Goal: Find specific page/section: Find specific page/section

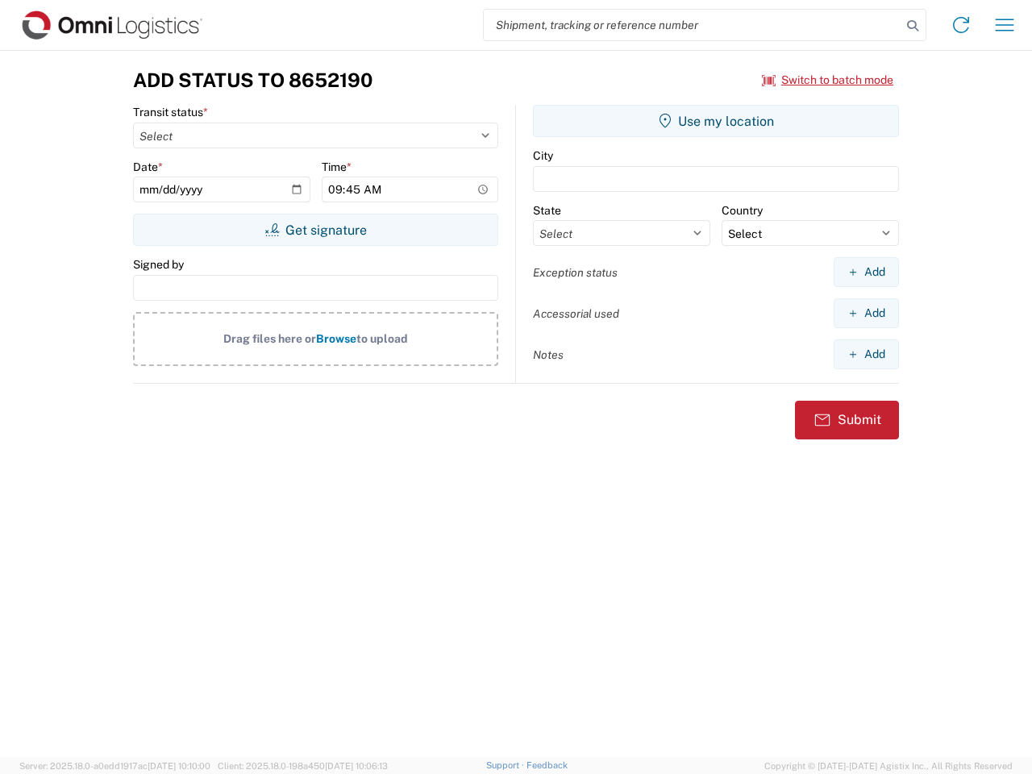
click at [692, 25] on input "search" at bounding box center [693, 25] width 418 height 31
click at [912, 26] on icon at bounding box center [912, 26] width 23 height 23
click at [961, 25] on icon at bounding box center [961, 25] width 26 height 26
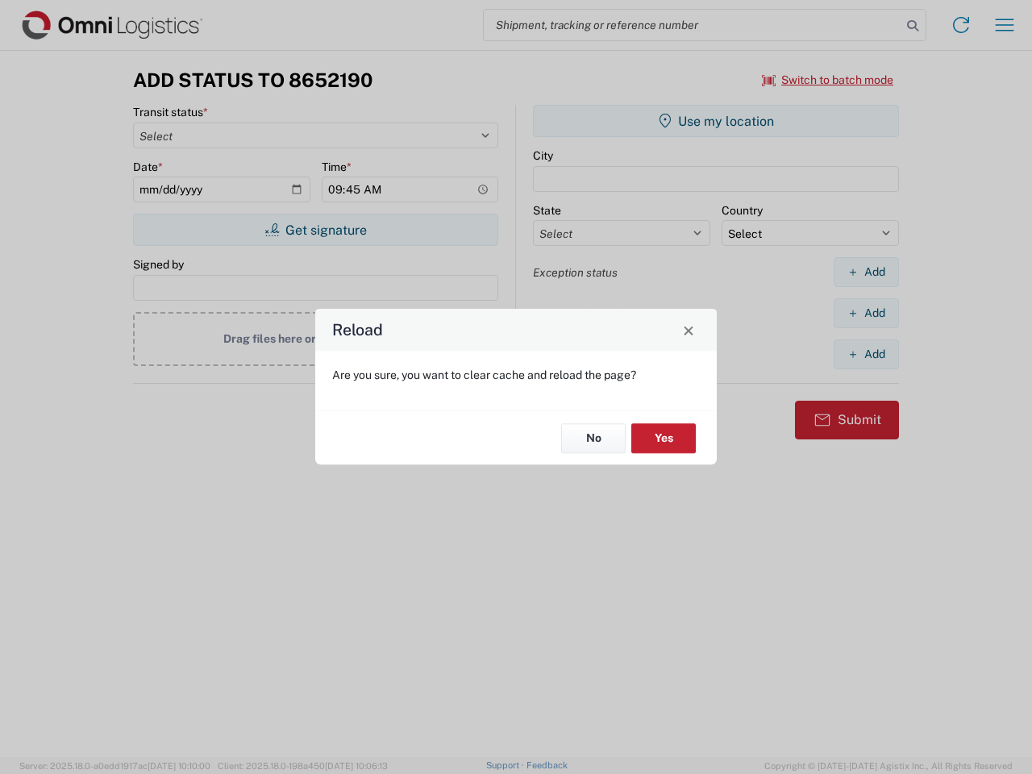
click at [1004, 25] on div "Reload Are you sure, you want to clear cache and reload the page? No Yes" at bounding box center [516, 387] width 1032 height 774
click at [828, 80] on div "Reload Are you sure, you want to clear cache and reload the page? No Yes" at bounding box center [516, 387] width 1032 height 774
click at [315, 230] on div "Reload Are you sure, you want to clear cache and reload the page? No Yes" at bounding box center [516, 387] width 1032 height 774
click at [716, 121] on div "Reload Are you sure, you want to clear cache and reload the page? No Yes" at bounding box center [516, 387] width 1032 height 774
click at [866, 272] on div "Reload Are you sure, you want to clear cache and reload the page? No Yes" at bounding box center [516, 387] width 1032 height 774
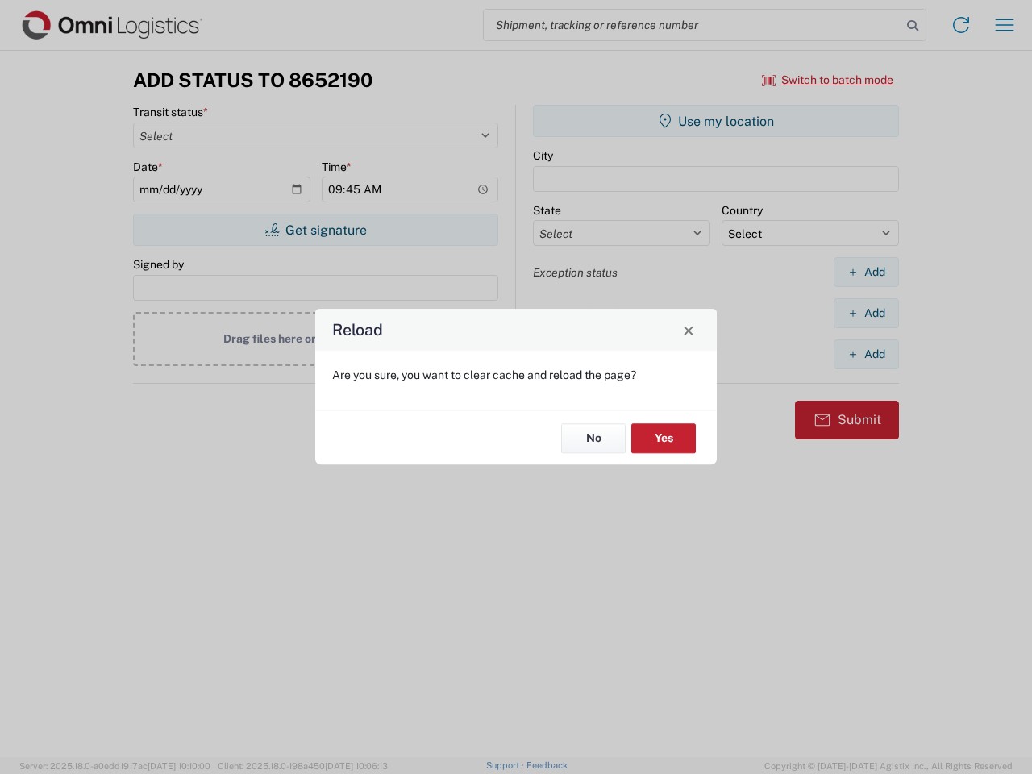
click at [866, 313] on div "Reload Are you sure, you want to clear cache and reload the page? No Yes" at bounding box center [516, 387] width 1032 height 774
click at [866, 354] on div "Reload Are you sure, you want to clear cache and reload the page? No Yes" at bounding box center [516, 387] width 1032 height 774
